Goal: Information Seeking & Learning: Learn about a topic

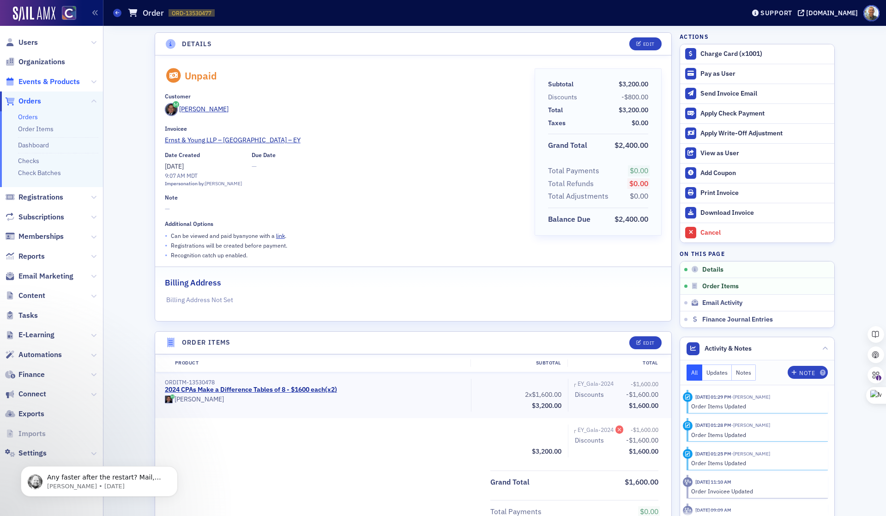
click at [48, 81] on span "Events & Products" at bounding box center [48, 82] width 61 height 10
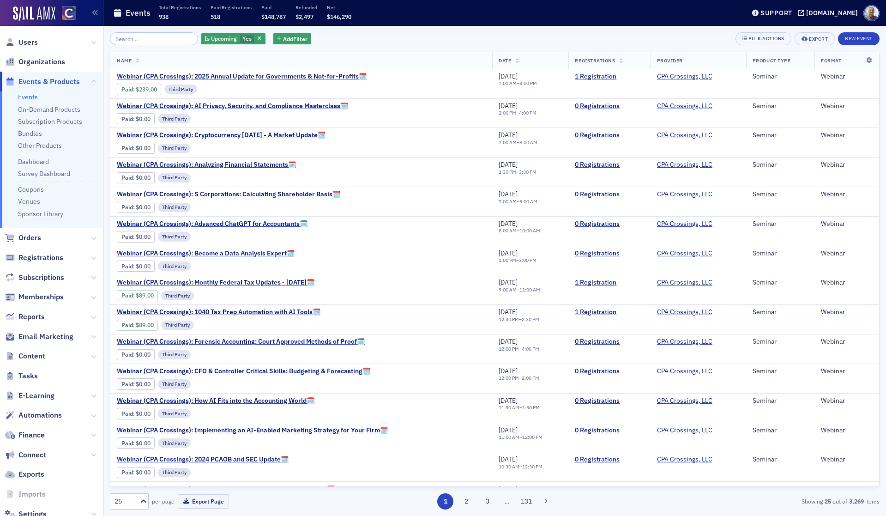
click at [132, 40] on input "search" at bounding box center [154, 38] width 88 height 13
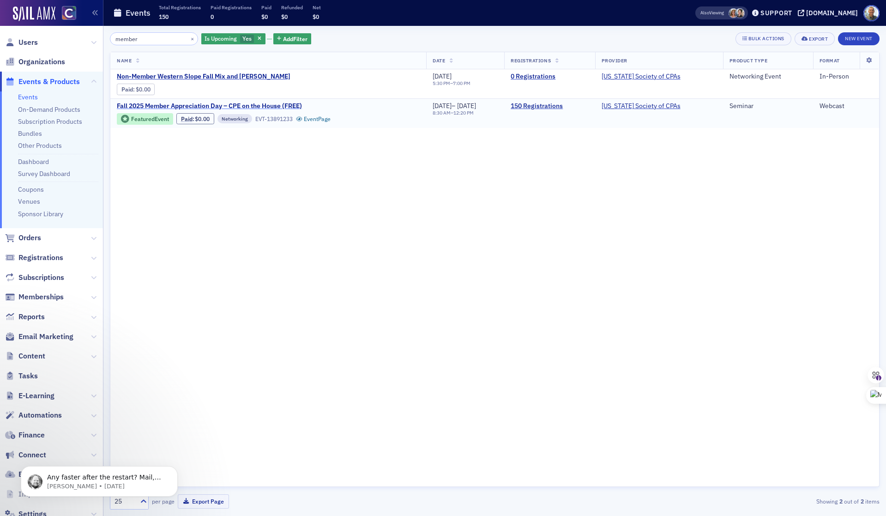
type input "member"
click at [279, 104] on span "Fall 2025 Member Appreciation Day – CPE on the House (FREE)" at bounding box center [209, 106] width 185 height 8
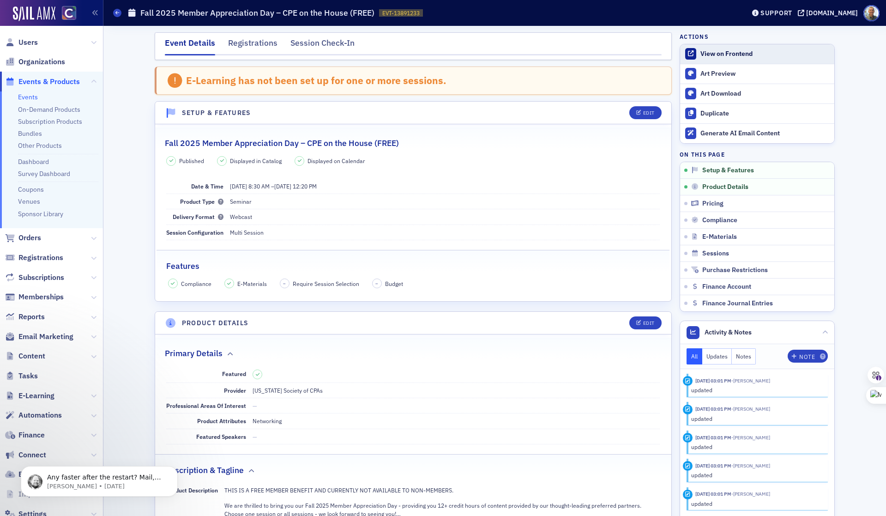
click at [727, 50] on div "View on Frontend" at bounding box center [764, 54] width 129 height 8
click at [37, 315] on span "Reports" at bounding box center [31, 317] width 26 height 10
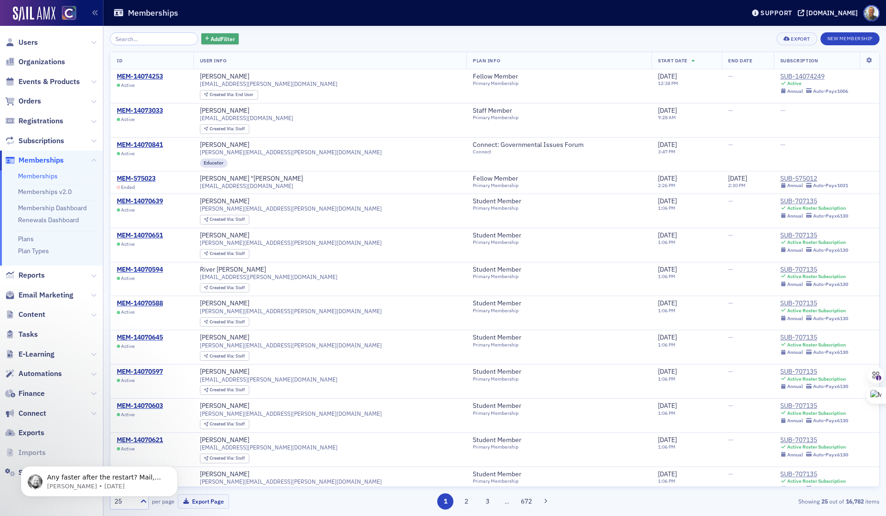
click at [211, 37] on span "Add Filter" at bounding box center [222, 39] width 24 height 8
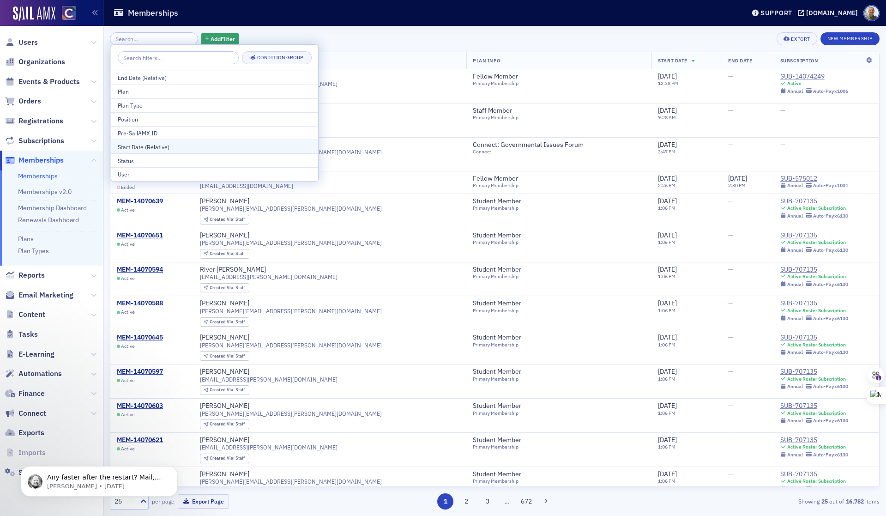
click at [196, 144] on div "Start Date (Relative)" at bounding box center [215, 147] width 194 height 8
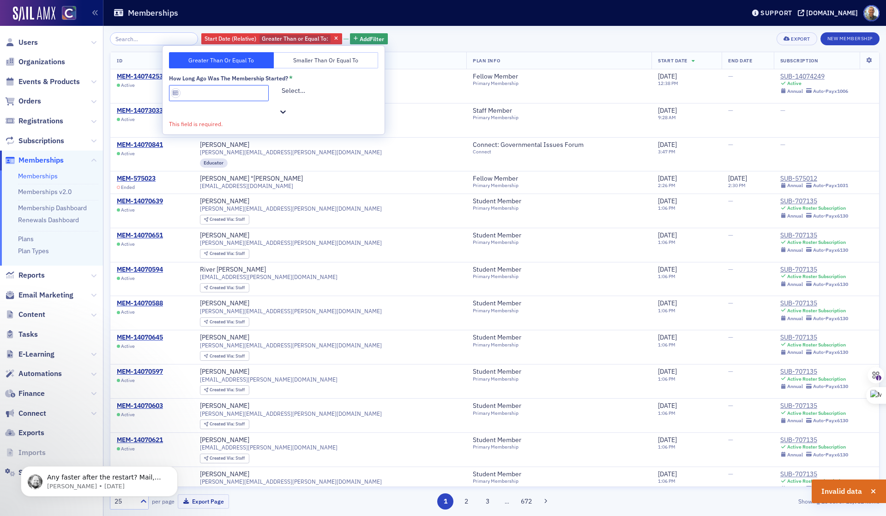
click at [175, 92] on input "How long ago was the Membership started? *" at bounding box center [219, 93] width 100 height 16
click at [174, 94] on input "How long ago was the Membership started? *" at bounding box center [219, 93] width 100 height 16
click at [176, 93] on input "How long ago was the Membership started? *" at bounding box center [219, 93] width 100 height 16
click at [208, 59] on button "Greater Than or Equal To" at bounding box center [221, 60] width 105 height 16
drag, startPoint x: 176, startPoint y: 93, endPoint x: 196, endPoint y: 92, distance: 19.9
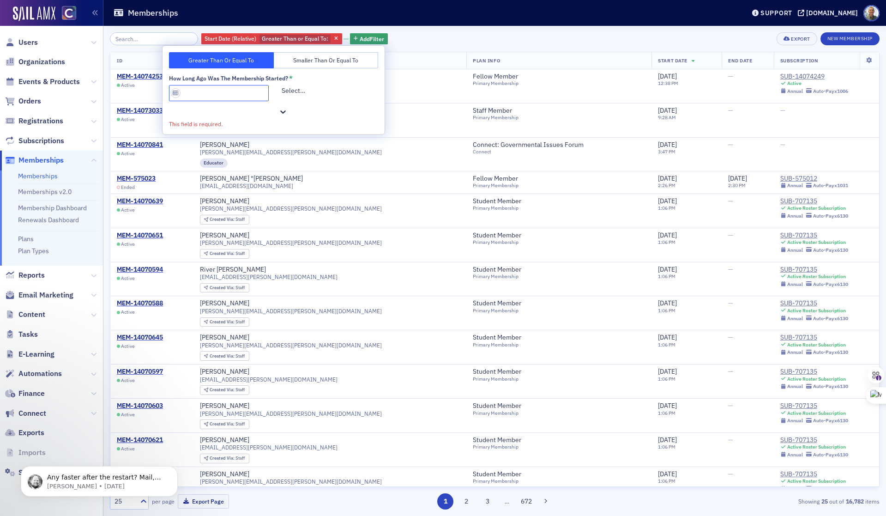
click at [176, 93] on input "How long ago was the Membership started? *" at bounding box center [219, 93] width 100 height 16
click at [286, 110] on icon at bounding box center [283, 111] width 6 height 3
click at [177, 94] on input "How long ago was the Membership started? *" at bounding box center [219, 93] width 100 height 16
click at [174, 94] on input "How long ago was the Membership started? *" at bounding box center [219, 93] width 100 height 16
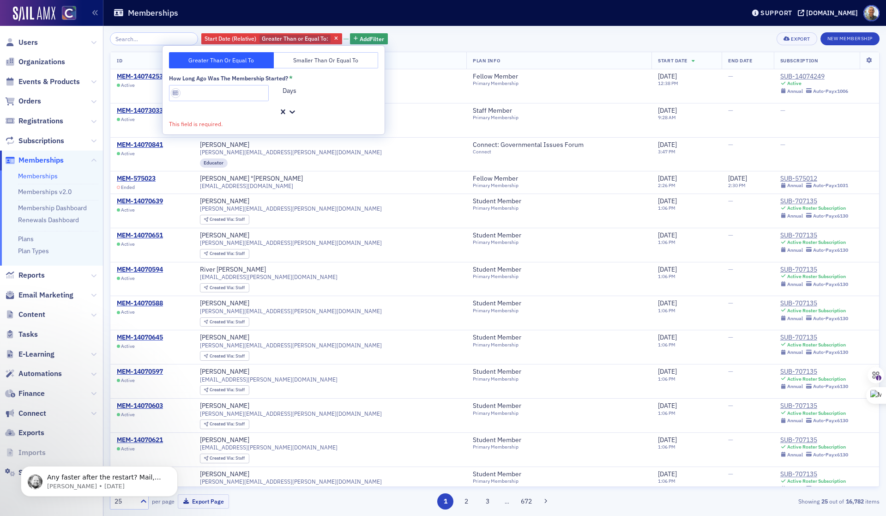
click at [180, 114] on div "Greater Than or Equal To Smaller Than or Equal To How long ago was the Membersh…" at bounding box center [273, 90] width 222 height 89
drag, startPoint x: 185, startPoint y: 108, endPoint x: 214, endPoint y: 100, distance: 30.6
click at [185, 120] on label "This field is required." at bounding box center [196, 124] width 54 height 8
click at [232, 95] on input "How long ago was the Membership started? *" at bounding box center [219, 93] width 100 height 16
click at [215, 95] on input "How long ago was the Membership started? *" at bounding box center [219, 93] width 100 height 16
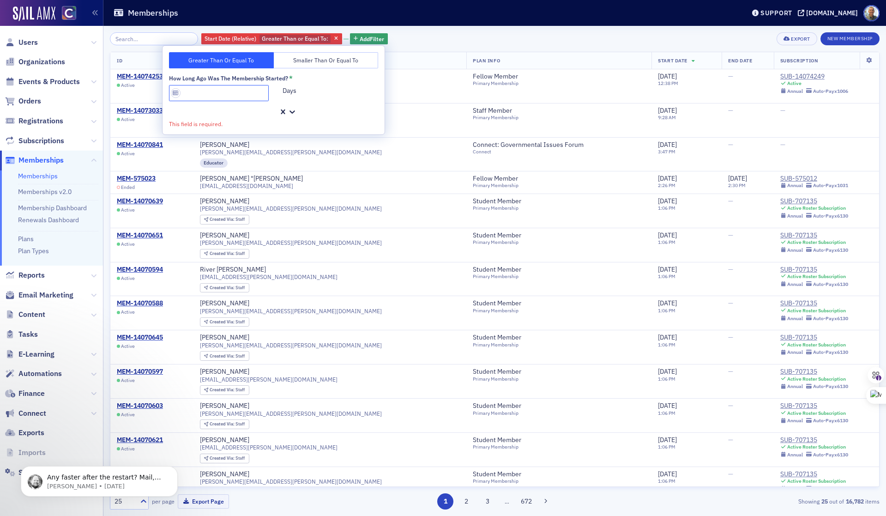
click at [215, 95] on input "How long ago was the Membership started? *" at bounding box center [219, 93] width 100 height 16
click at [295, 110] on icon at bounding box center [292, 111] width 6 height 3
click at [208, 97] on input "How long ago was the Membership started? *" at bounding box center [219, 93] width 100 height 16
click at [332, 38] on span "button" at bounding box center [336, 39] width 8 height 8
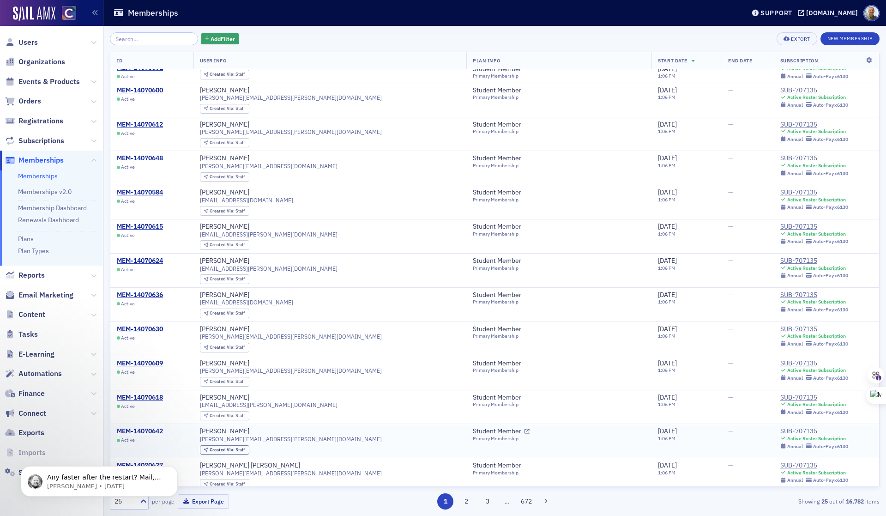
scroll to position [423, 0]
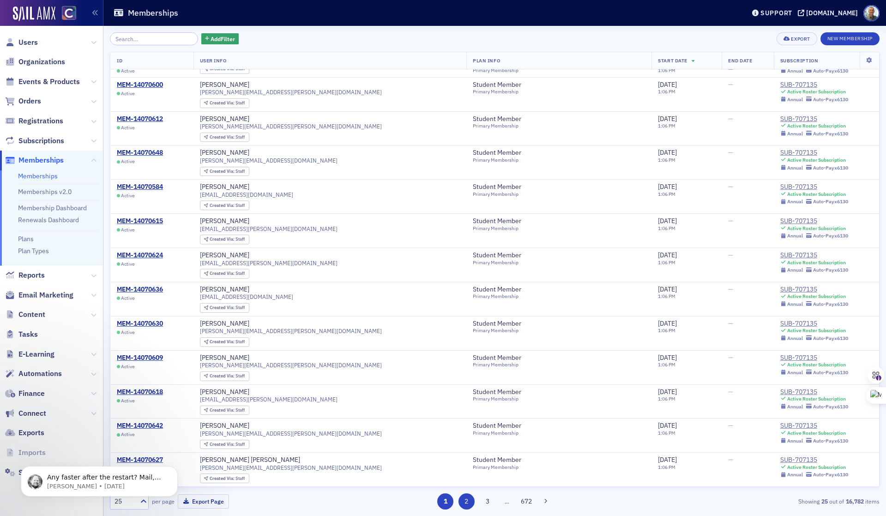
click at [468, 502] on button "2" at bounding box center [466, 501] width 16 height 16
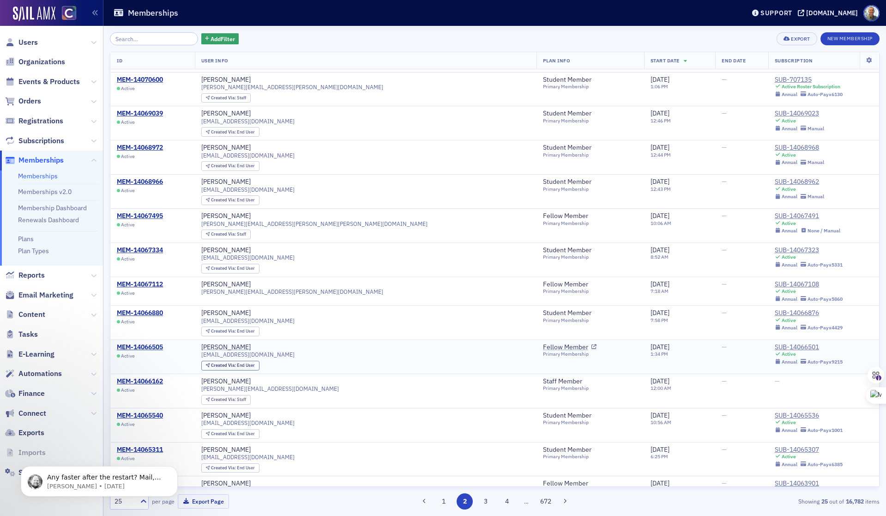
scroll to position [341, 0]
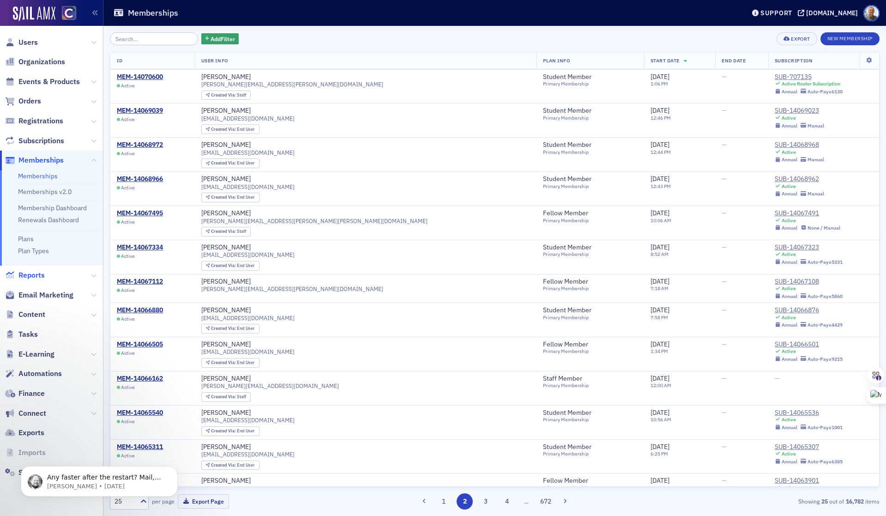
click at [39, 276] on span "Reports" at bounding box center [31, 275] width 26 height 10
